Goal: Task Accomplishment & Management: Manage account settings

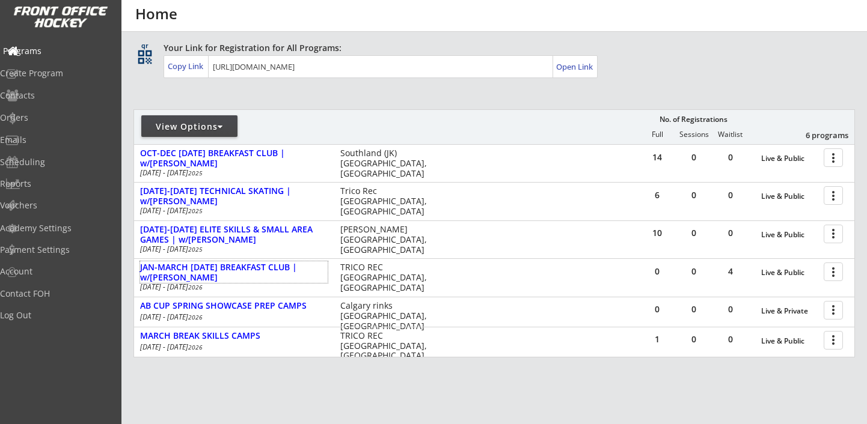
click at [49, 52] on div "Programs" at bounding box center [57, 51] width 108 height 8
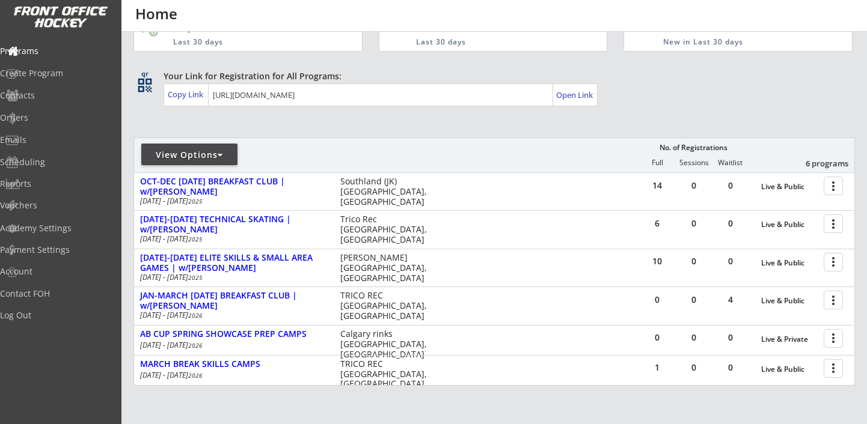
scroll to position [44, 0]
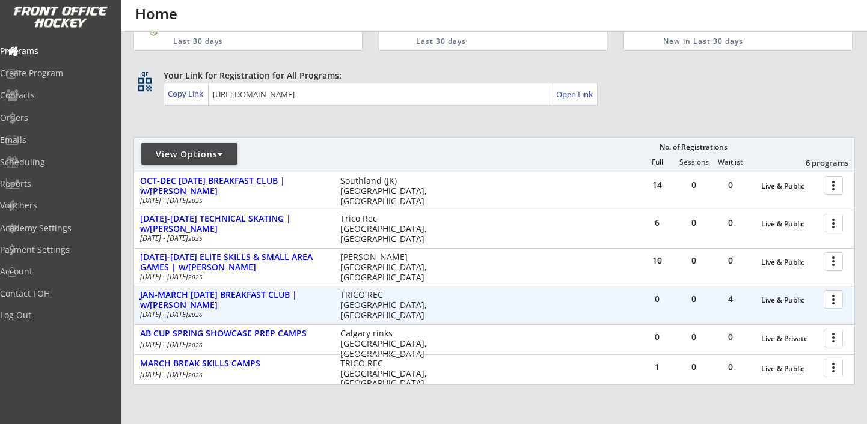
click at [278, 288] on div "0 0 4 Live & Public more_vert JAN-MARCH THURSDAY BREAKFAST CLUB | w/BRODY SUTTE…" at bounding box center [494, 305] width 720 height 37
click at [278, 296] on div "JAN-MARCH [DATE] BREAKFAST CLUB | w/[PERSON_NAME]" at bounding box center [234, 300] width 188 height 20
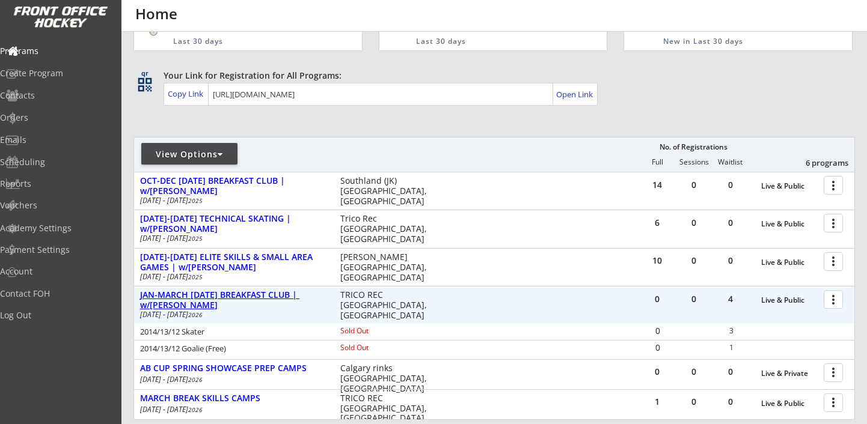
click at [278, 296] on div "JAN-MARCH [DATE] BREAKFAST CLUB | w/[PERSON_NAME]" at bounding box center [234, 300] width 188 height 20
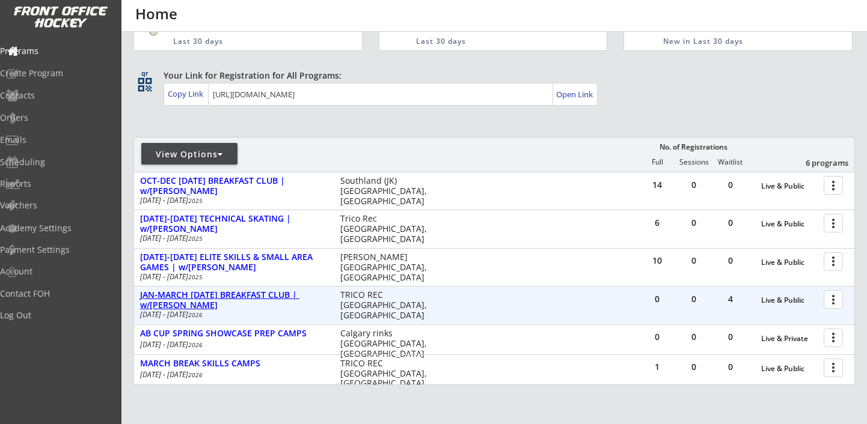
click at [277, 295] on div "JAN-MARCH [DATE] BREAKFAST CLUB | w/[PERSON_NAME]" at bounding box center [234, 300] width 188 height 20
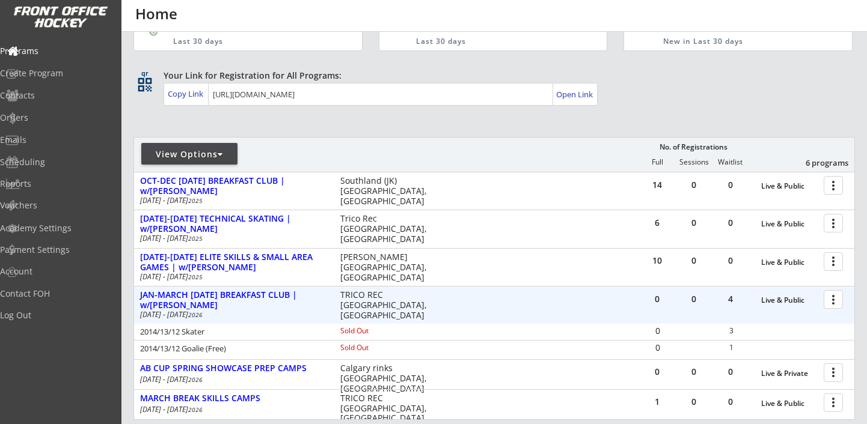
click at [832, 304] on div at bounding box center [835, 299] width 21 height 21
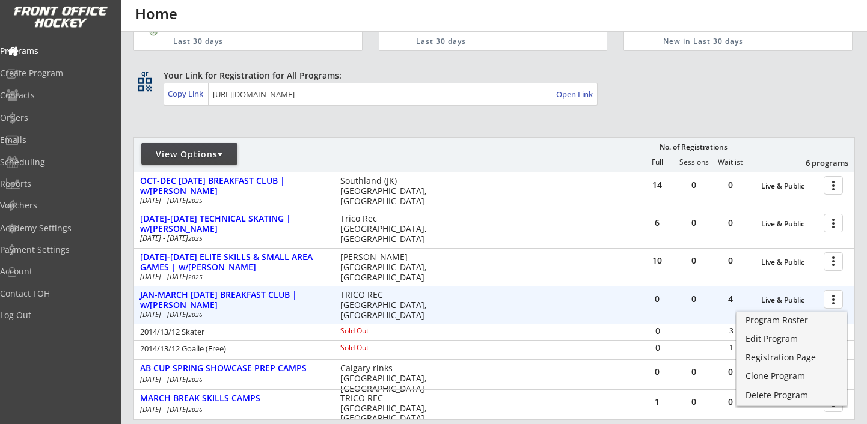
click at [526, 307] on div "0 0 4 Live & Public more_vert JAN-MARCH THURSDAY BREAKFAST CLUB | w/BRODY SUTTE…" at bounding box center [494, 305] width 720 height 37
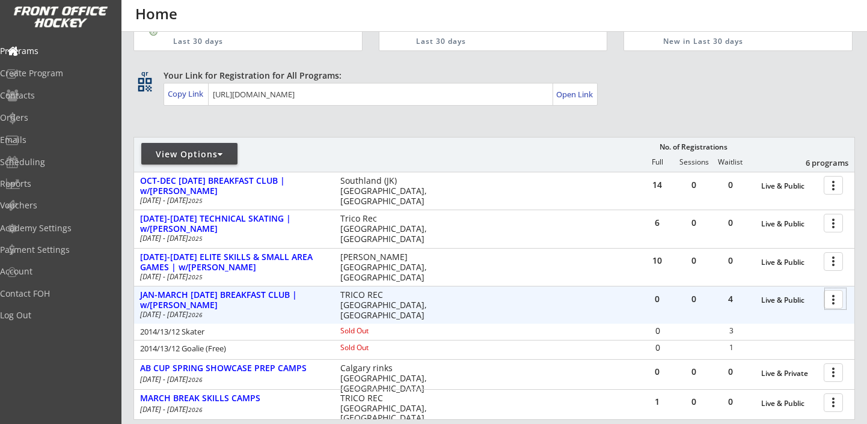
click at [838, 305] on div at bounding box center [835, 299] width 21 height 21
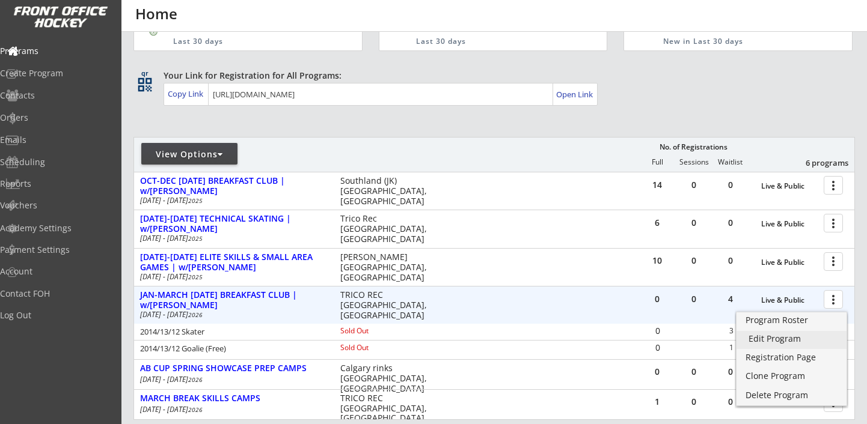
click at [837, 333] on link "Edit Program" at bounding box center [791, 340] width 110 height 18
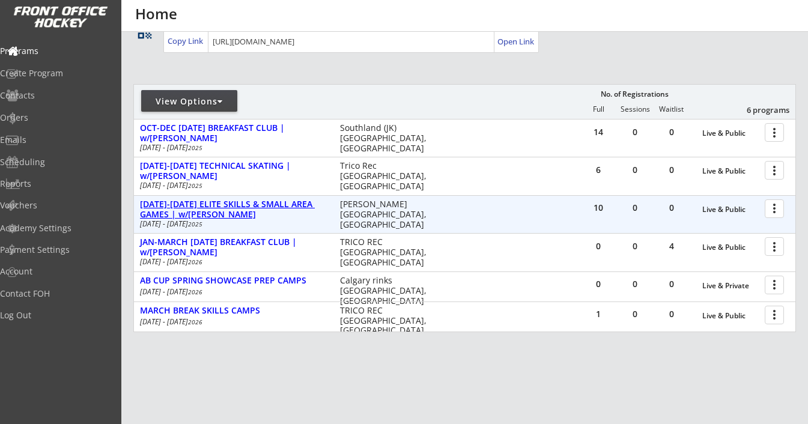
scroll to position [108, 0]
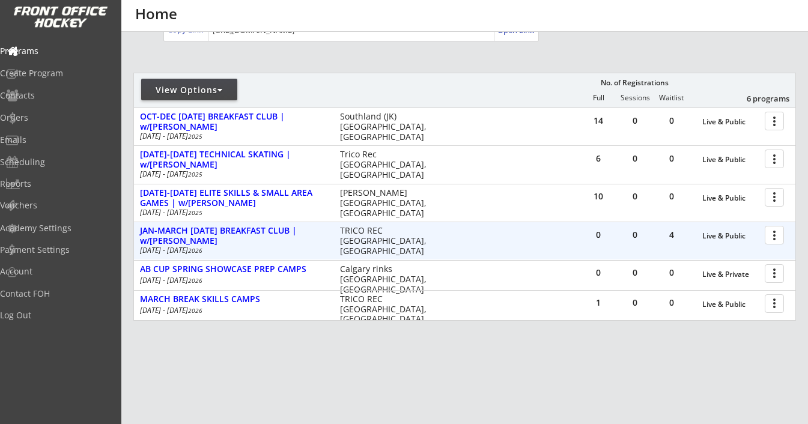
click at [777, 239] on div at bounding box center [776, 234] width 21 height 21
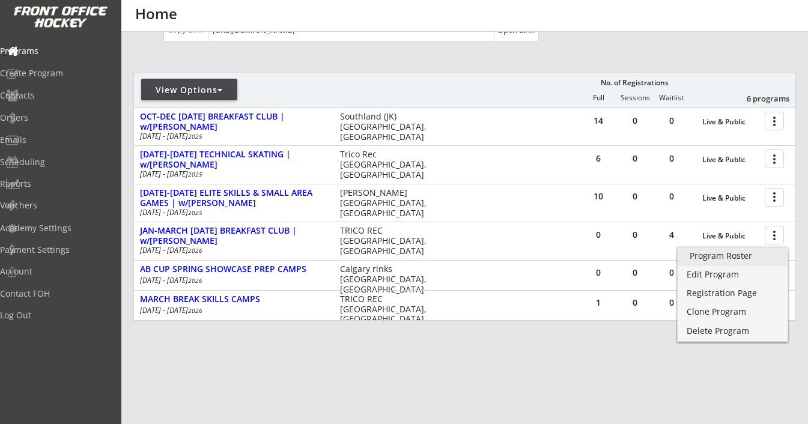
click at [750, 253] on div "Program Roster" at bounding box center [733, 256] width 86 height 8
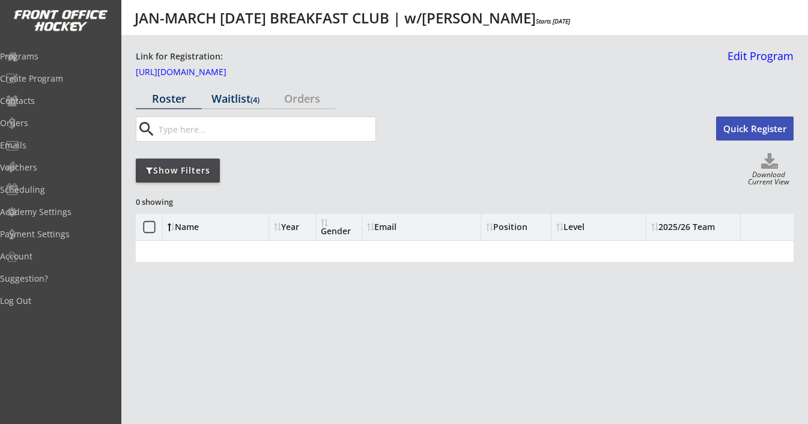
click at [229, 100] on div "Waitlist (4)" at bounding box center [236, 98] width 66 height 11
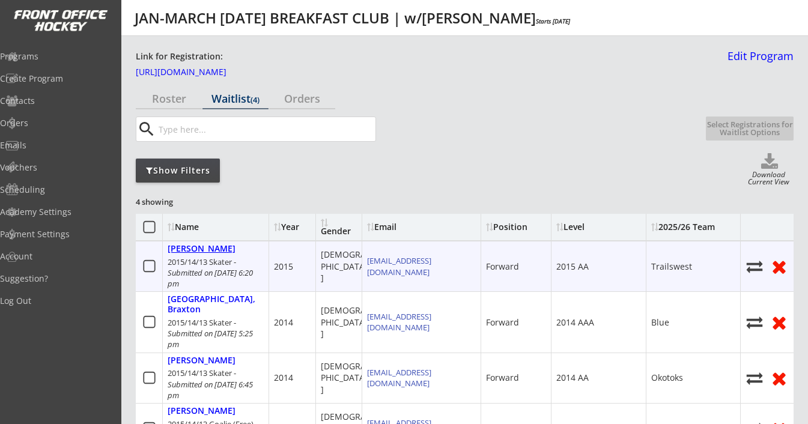
click at [195, 247] on div "[PERSON_NAME]" at bounding box center [202, 249] width 68 height 10
select select ""Forward""
select select ""2015 AA""
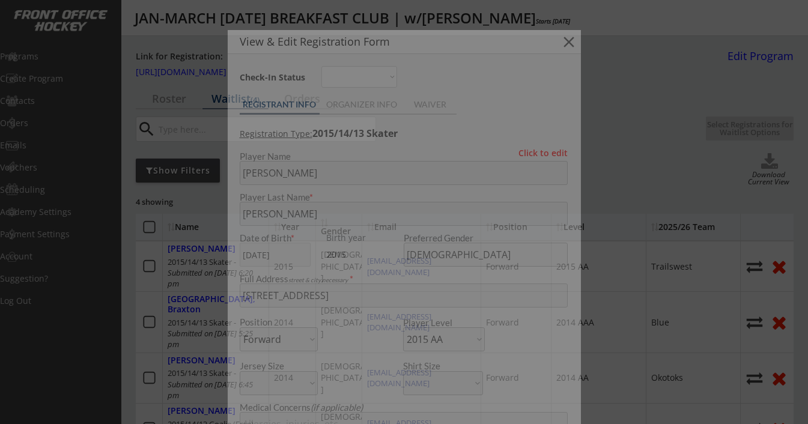
type input "Trailswest"
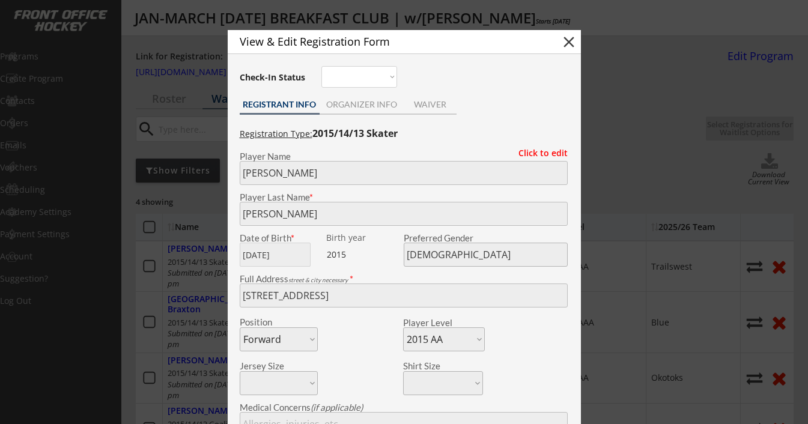
click at [563, 32] on div "View & Edit Registration Form close" at bounding box center [404, 42] width 353 height 24
click at [567, 43] on button "close" at bounding box center [569, 42] width 18 height 18
select select ""PLACEHOLDER_1427118222253""
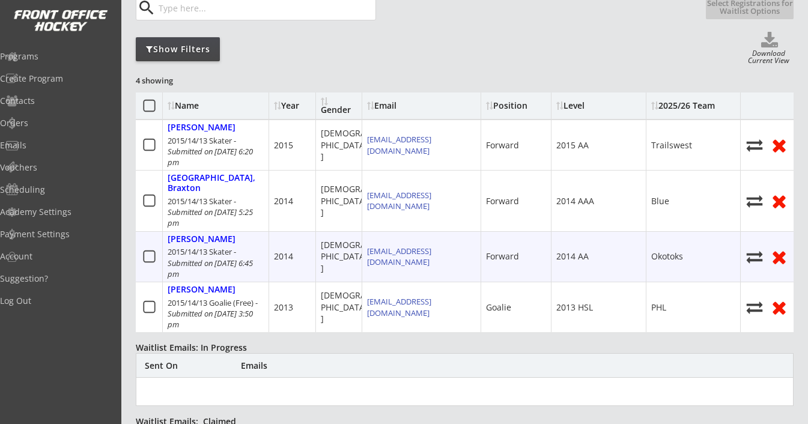
scroll to position [129, 0]
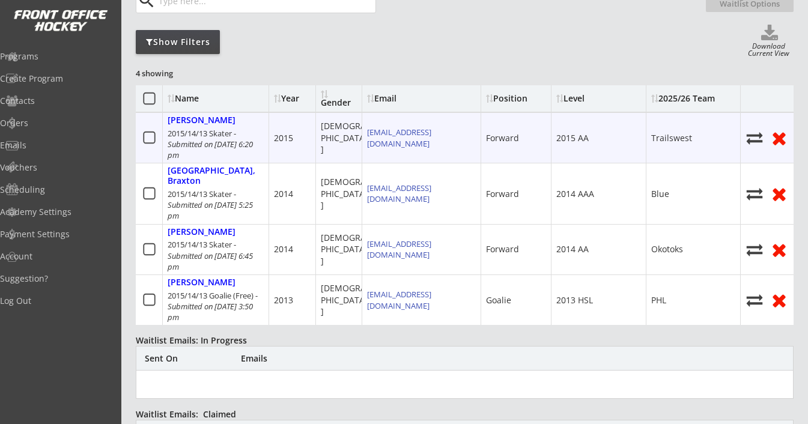
click at [147, 136] on icon at bounding box center [149, 137] width 15 height 15
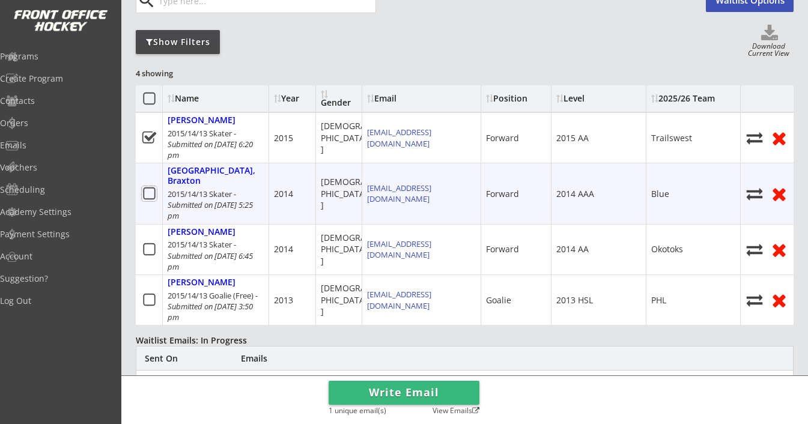
click at [150, 186] on icon at bounding box center [149, 193] width 15 height 15
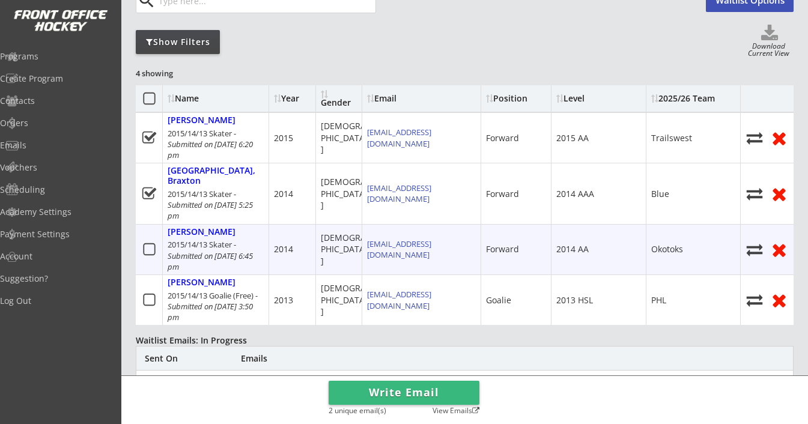
click at [150, 242] on icon at bounding box center [149, 249] width 15 height 15
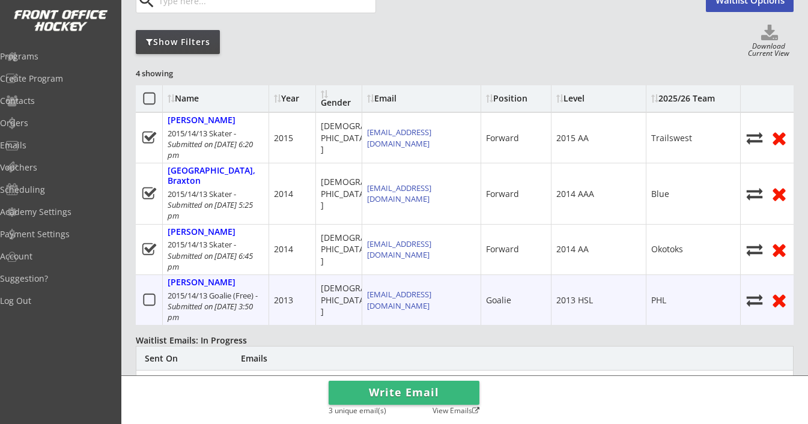
click at [148, 293] on icon at bounding box center [149, 300] width 15 height 15
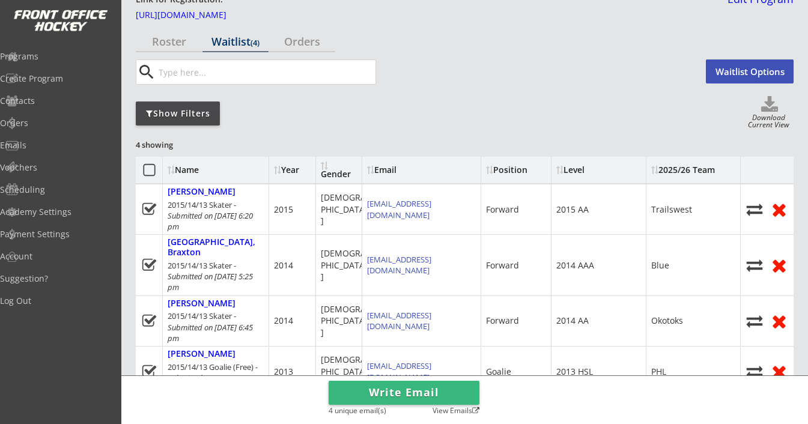
scroll to position [52, 0]
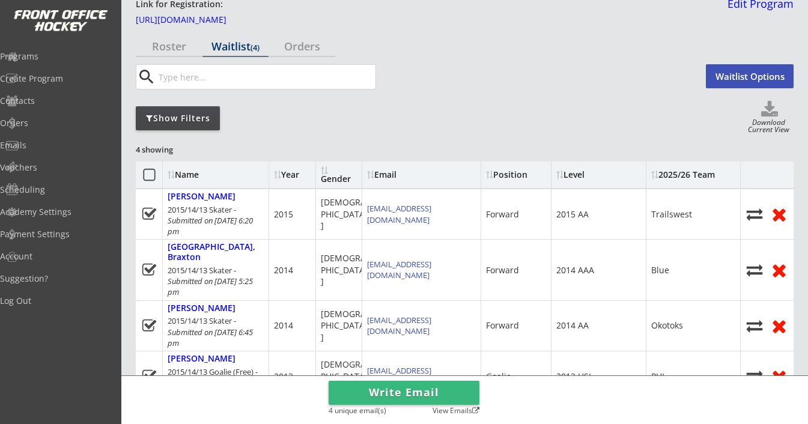
click at [742, 75] on button "Waitlist Options" at bounding box center [750, 76] width 88 height 24
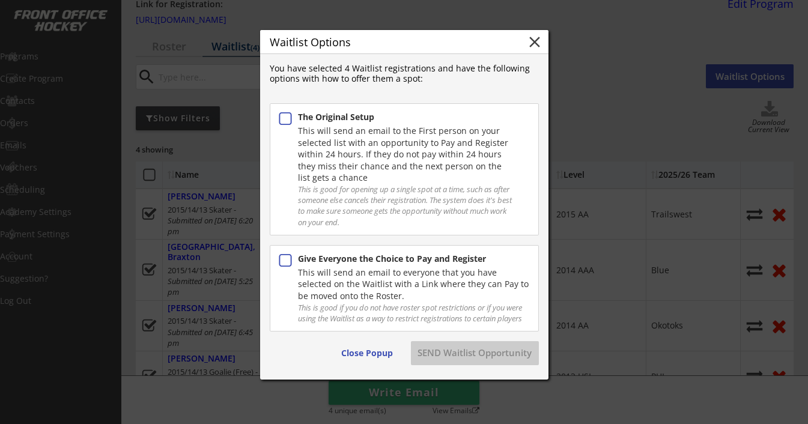
click at [442, 261] on div "Give Everyone the Choice to Pay and Register" at bounding box center [414, 260] width 233 height 14
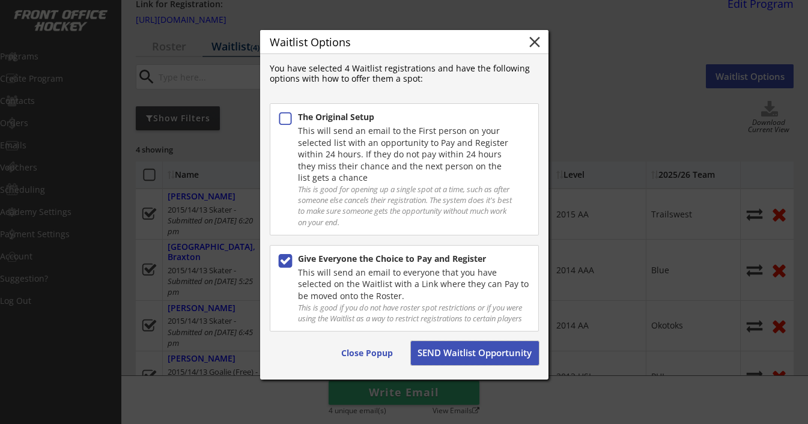
click at [489, 350] on button "SEND Waitlist Opportunity" at bounding box center [475, 353] width 128 height 24
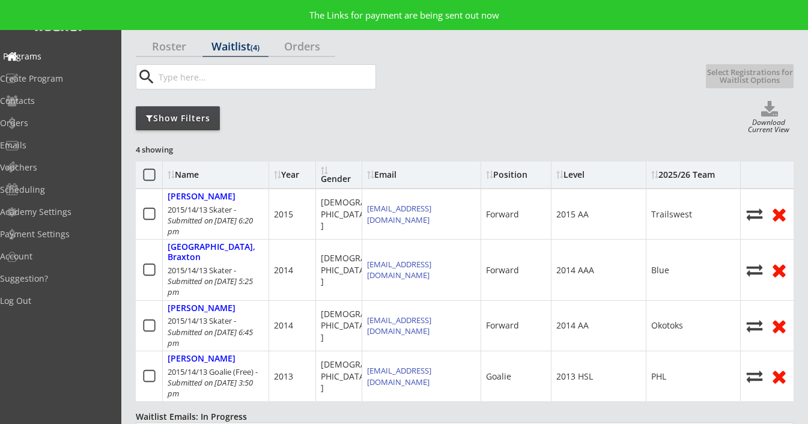
click at [52, 57] on div "Programs" at bounding box center [57, 56] width 108 height 8
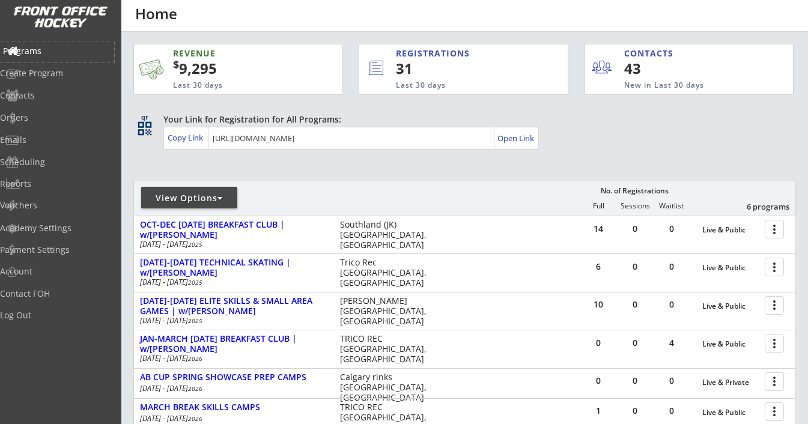
click at [47, 50] on div "Programs" at bounding box center [57, 51] width 108 height 8
